Goal: Information Seeking & Learning: Learn about a topic

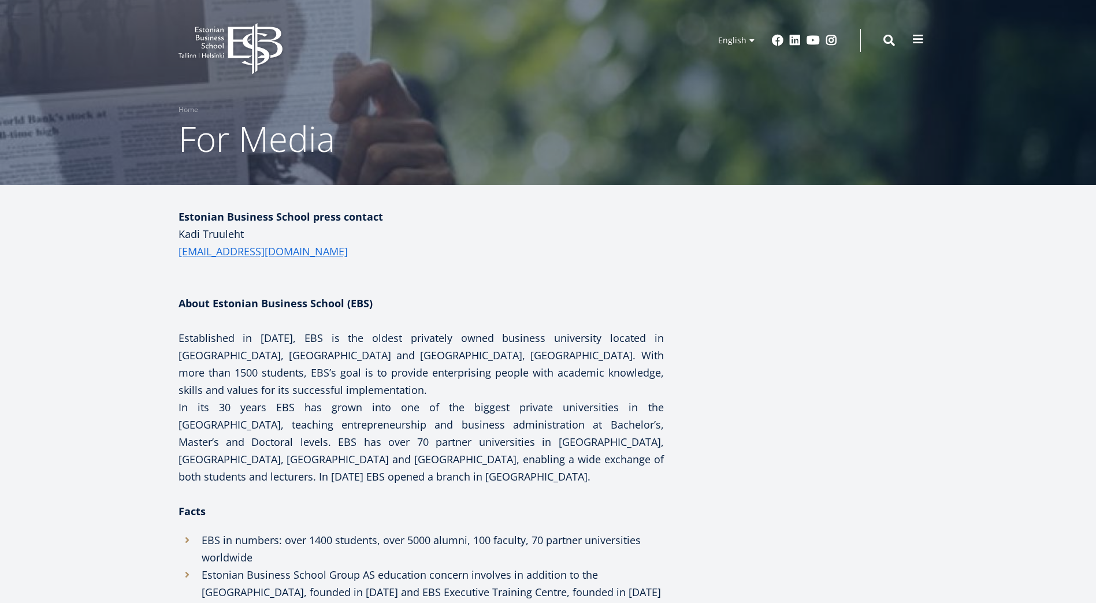
click at [915, 41] on span at bounding box center [918, 40] width 12 height 12
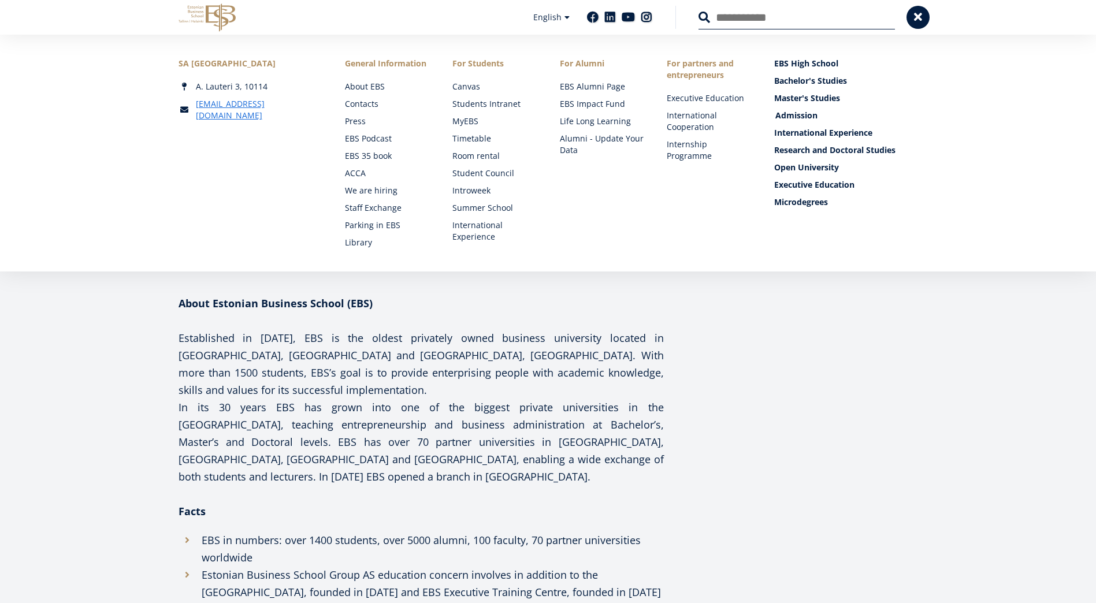
click at [799, 114] on link "Admission" at bounding box center [847, 116] width 144 height 12
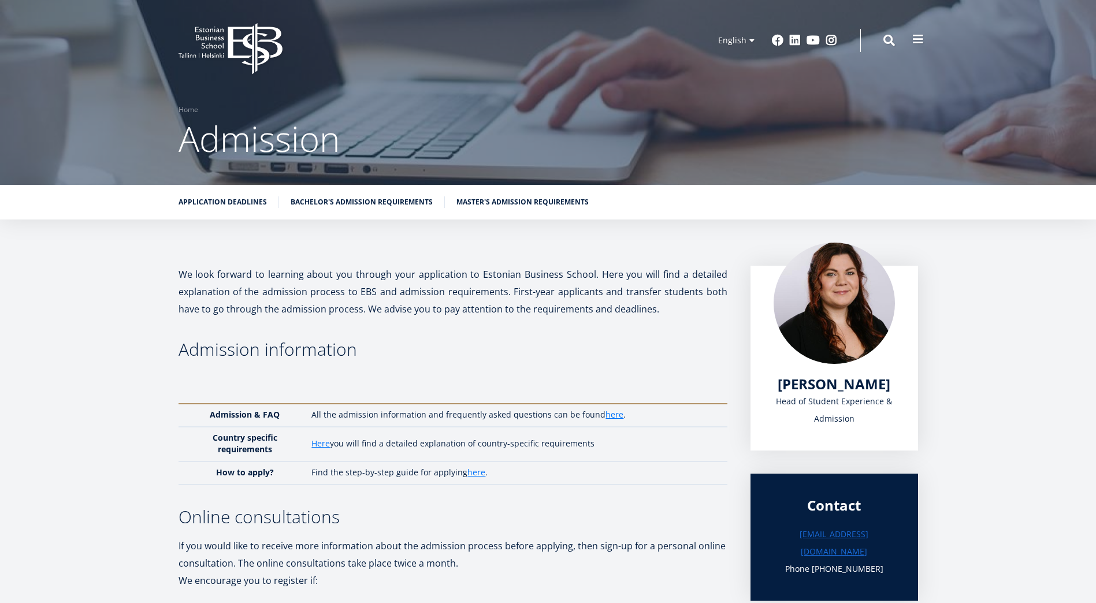
click at [909, 39] on button at bounding box center [918, 39] width 23 height 23
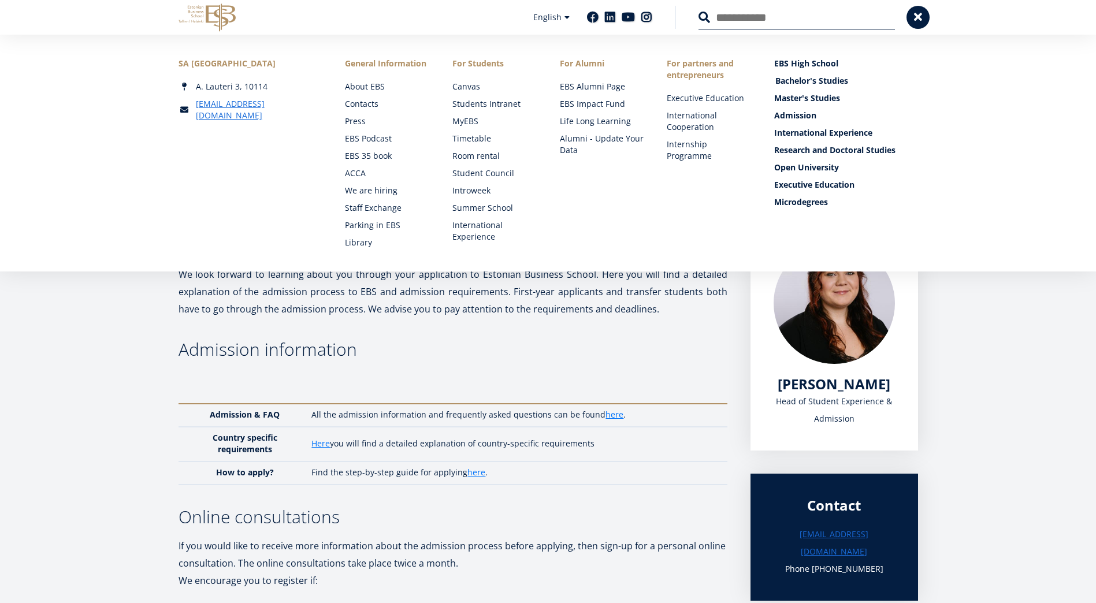
click at [827, 83] on link "Bachelor's Studies" at bounding box center [847, 81] width 144 height 12
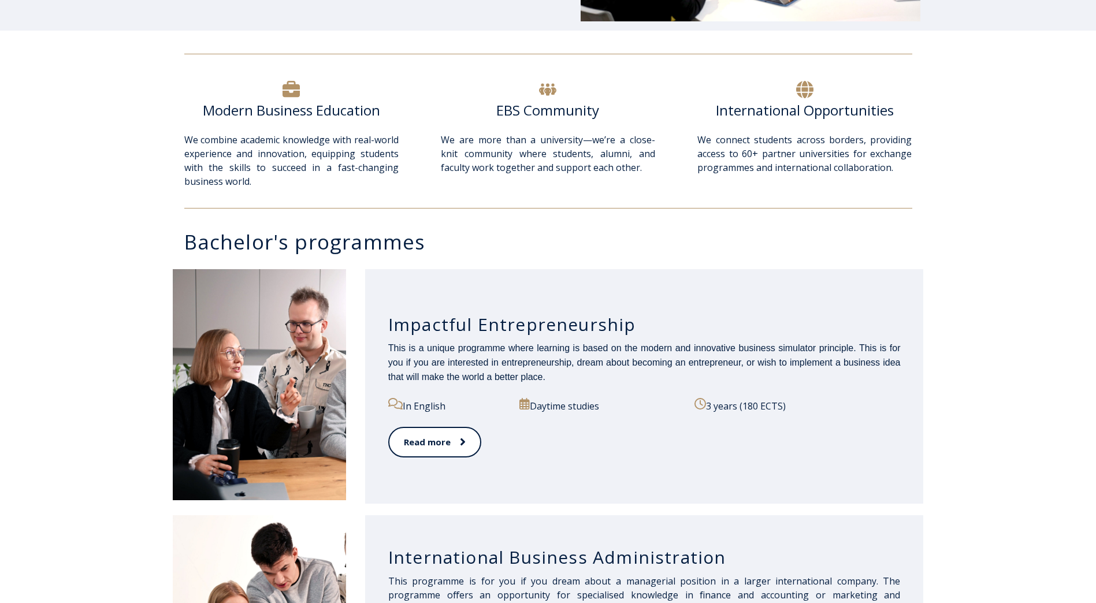
scroll to position [289, 0]
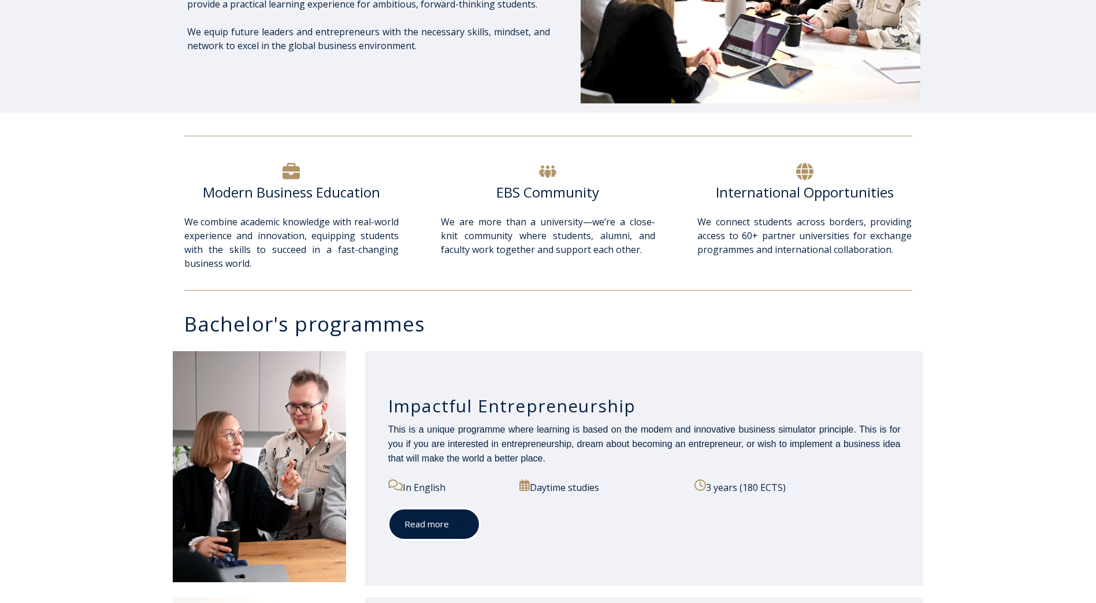
click at [424, 523] on link "Read more" at bounding box center [434, 524] width 92 height 32
